Goal: Task Accomplishment & Management: Complete application form

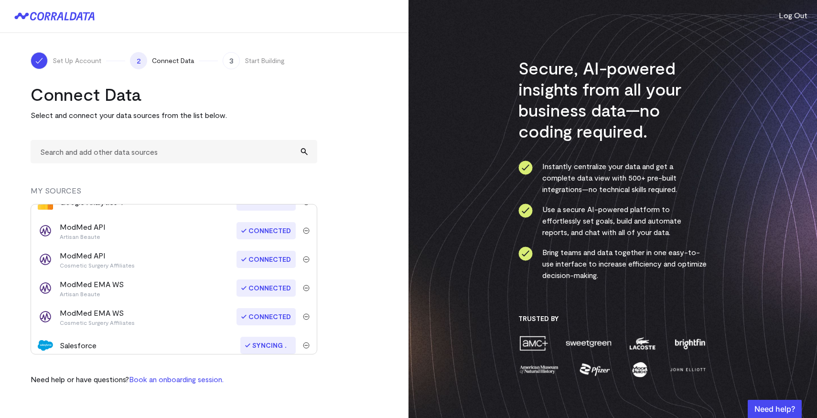
scroll to position [223, 0]
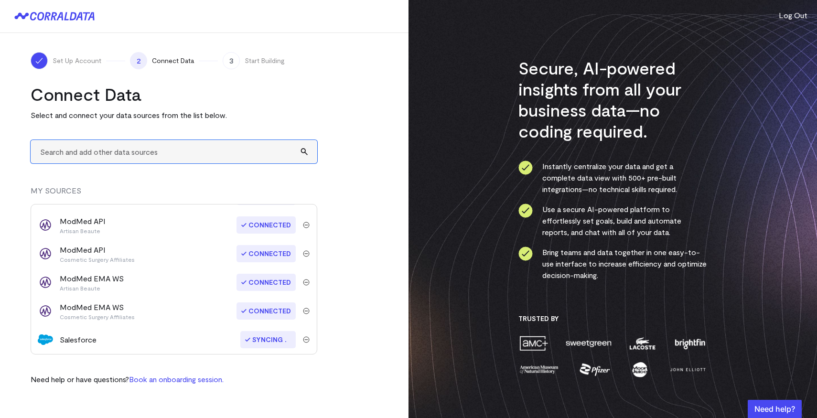
click at [95, 153] on input "text" at bounding box center [174, 151] width 287 height 23
click at [84, 153] on input "modmed" at bounding box center [174, 151] width 287 height 23
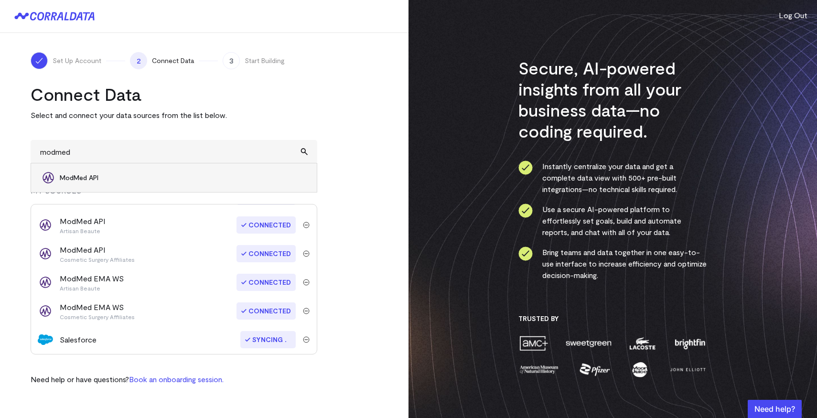
click at [83, 178] on span "ModMed API" at bounding box center [184, 178] width 248 height 10
type input "ModMed API"
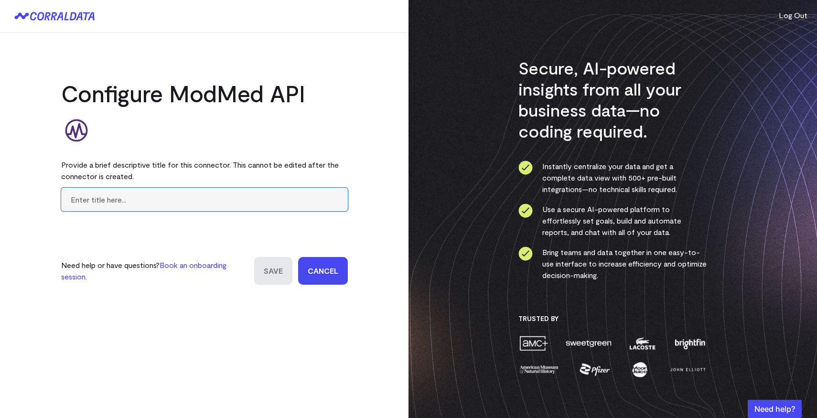
click at [88, 201] on input "text" at bounding box center [204, 199] width 287 height 23
type input "Eastern Shore"
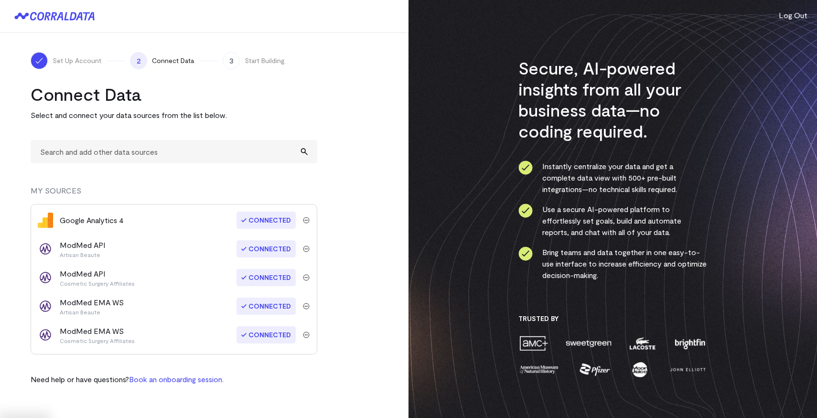
scroll to position [200, 0]
click at [57, 154] on input "text" at bounding box center [174, 151] width 287 height 23
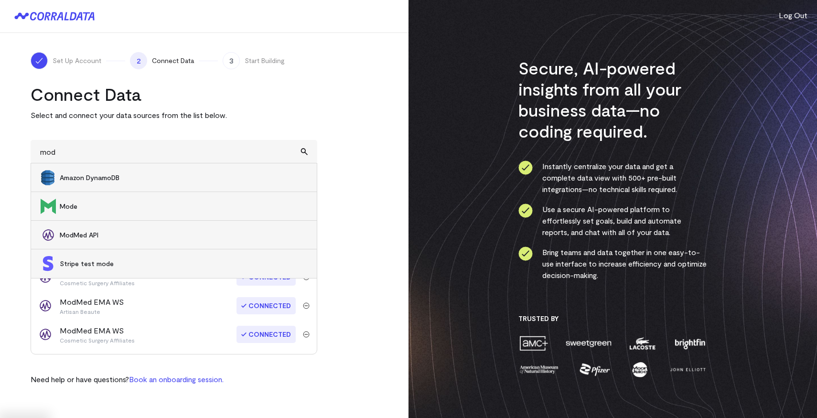
click at [95, 223] on li "ModMed API" at bounding box center [174, 235] width 286 height 29
type input "ModMed API"
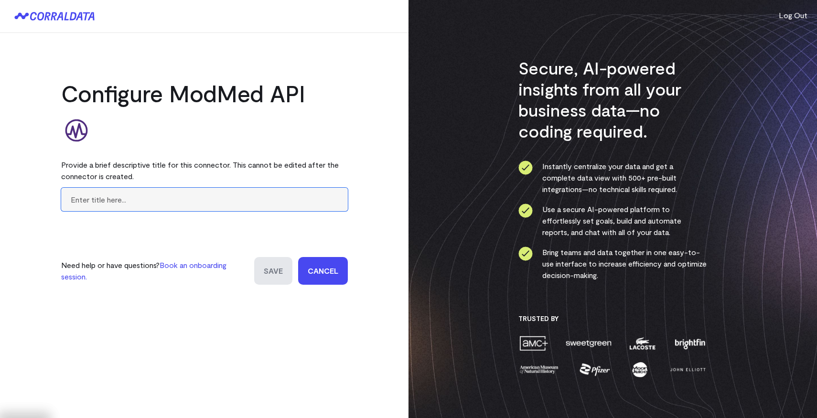
click at [115, 207] on input "text" at bounding box center [204, 199] width 287 height 23
type input "Eastern Shore Cosmetic Surgery"
click at [279, 280] on input "Save" at bounding box center [273, 271] width 38 height 28
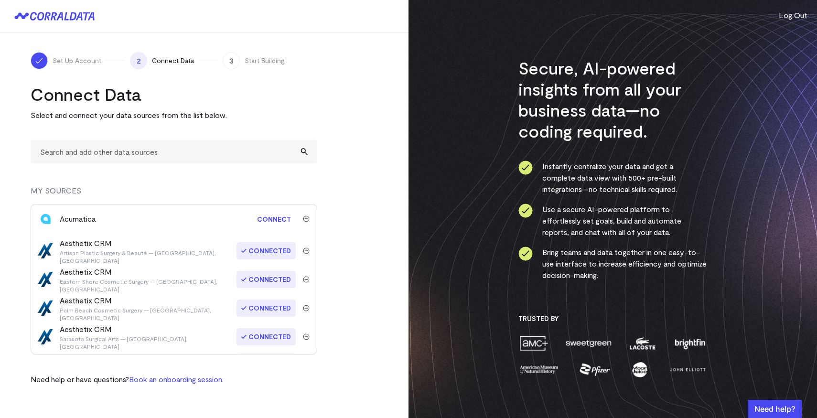
scroll to position [252, 0]
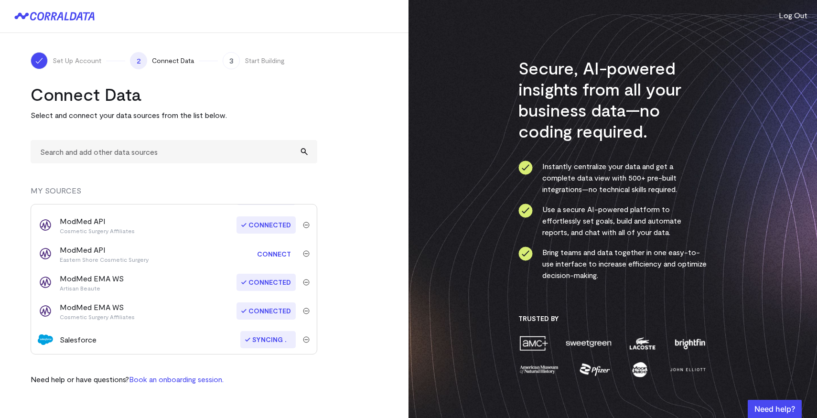
click at [276, 253] on link "Connect" at bounding box center [273, 254] width 43 height 18
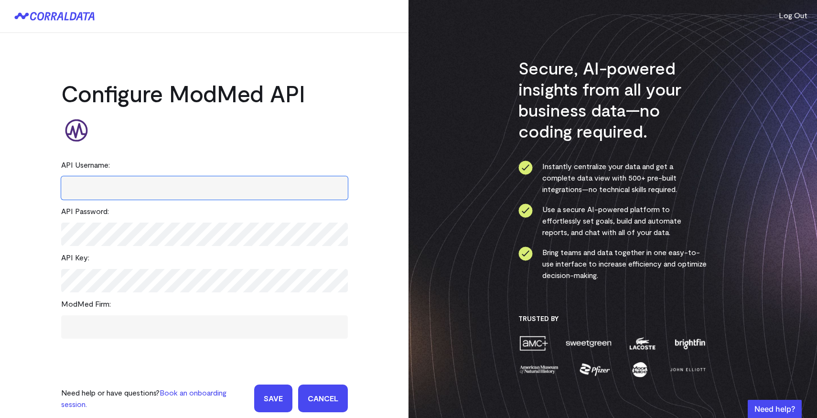
click at [100, 195] on input "text" at bounding box center [204, 187] width 287 height 23
paste input "fhir_elQse"
type input "fhir_elQse"
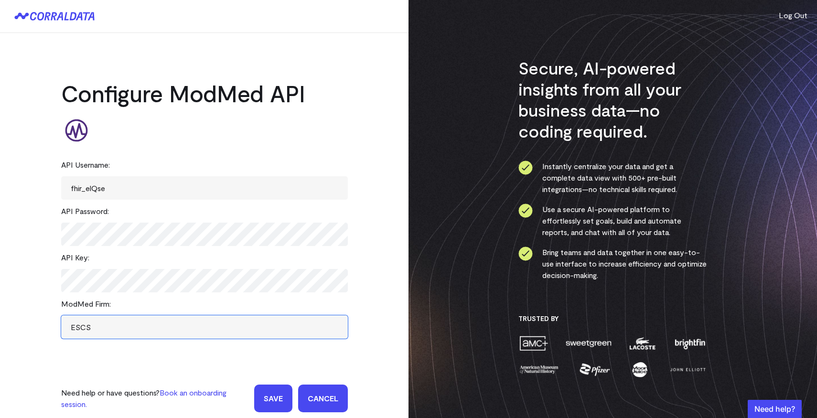
type input "ESCS"
click at [282, 398] on input "Save" at bounding box center [273, 399] width 38 height 28
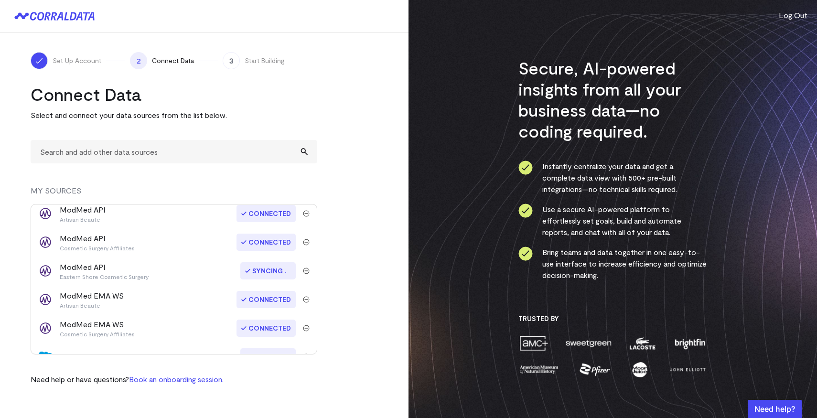
scroll to position [236, 0]
